Goal: Check status: Check status

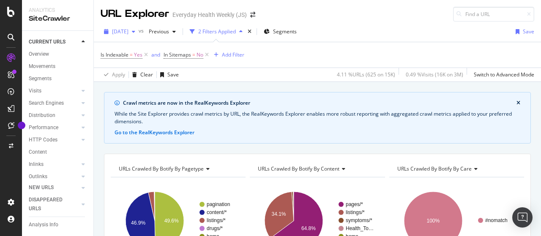
click at [125, 30] on span "2025 Oct. 5th" at bounding box center [120, 31] width 16 height 7
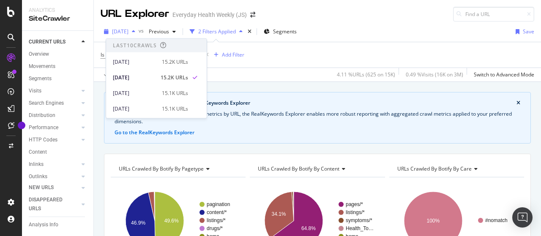
click at [125, 30] on span "2025 Oct. 5th" at bounding box center [120, 31] width 16 height 7
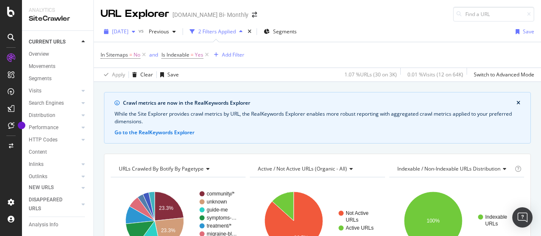
click at [129, 32] on span "[DATE]" at bounding box center [120, 31] width 16 height 7
